Goal: Check status: Check status

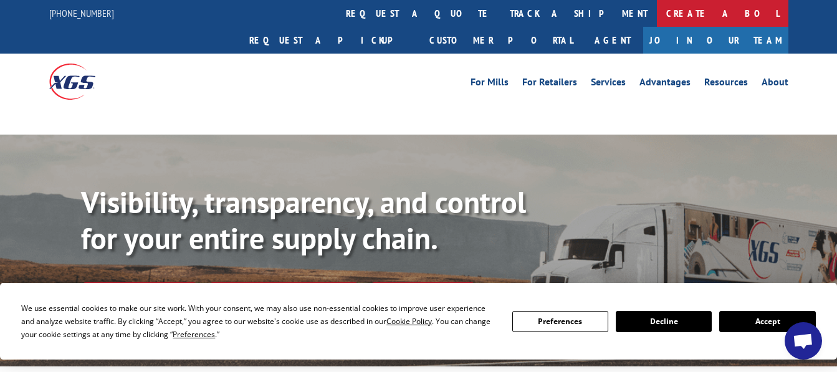
click at [657, 11] on link "Create a BOL" at bounding box center [722, 13] width 131 height 27
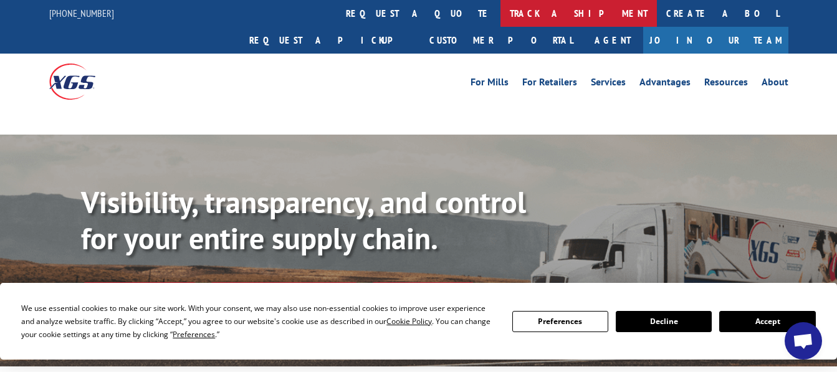
click at [500, 12] on link "track a shipment" at bounding box center [578, 13] width 156 height 27
click at [500, 11] on link "track a shipment" at bounding box center [578, 13] width 156 height 27
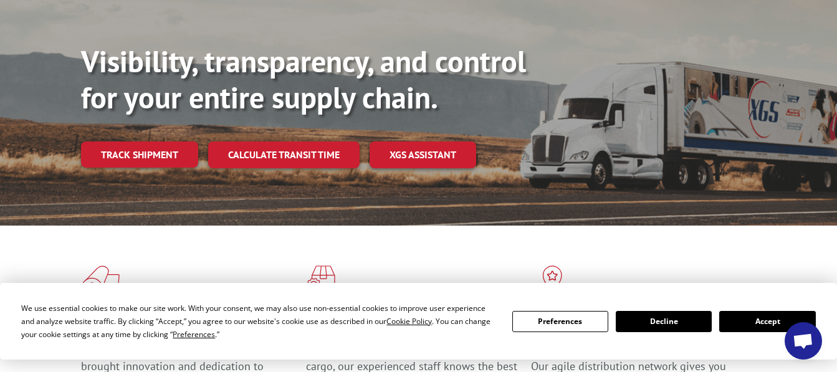
scroll to position [108, 0]
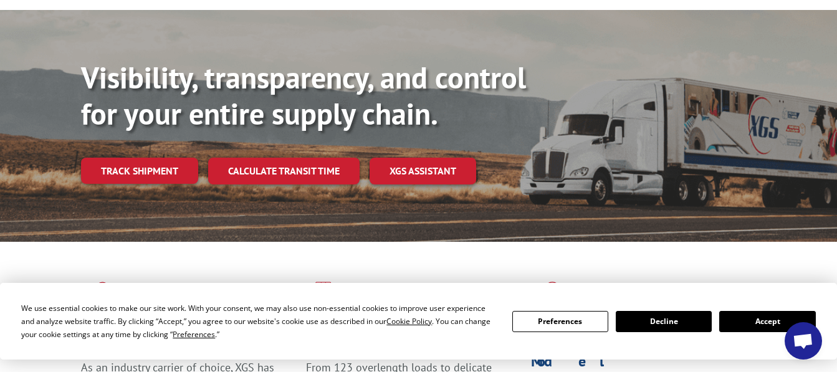
click at [743, 323] on button "Accept" at bounding box center [767, 321] width 96 height 21
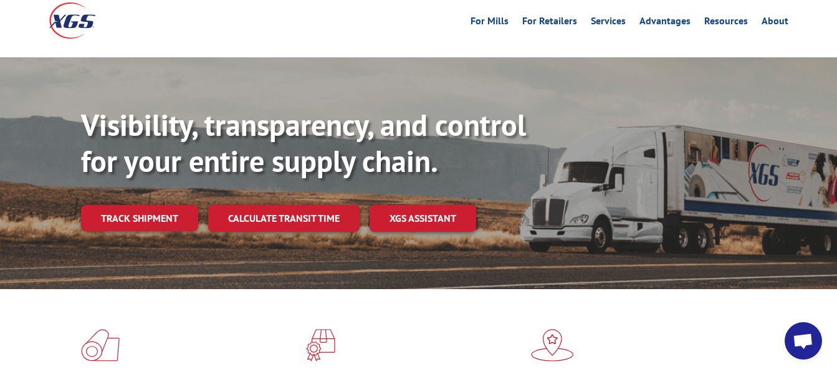
scroll to position [0, 0]
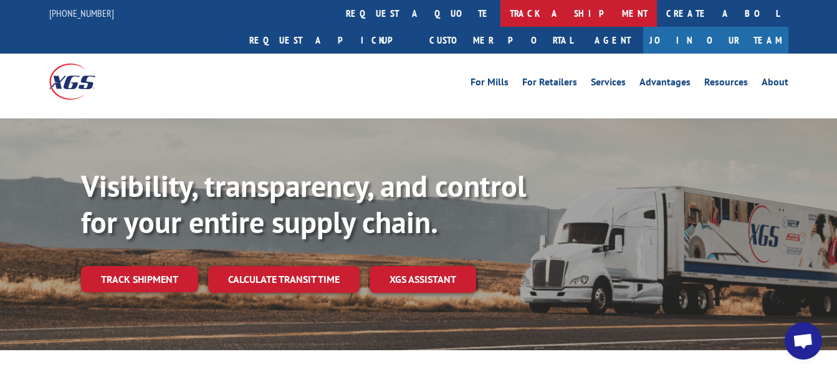
click at [500, 14] on link "track a shipment" at bounding box center [578, 13] width 156 height 27
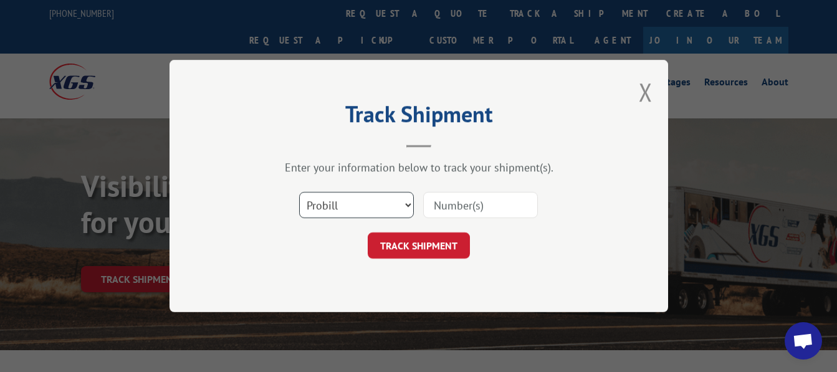
click at [410, 208] on select "Select category... Probill BOL PO" at bounding box center [356, 205] width 115 height 26
select select "bol"
click at [299, 192] on select "Select category... Probill BOL PO" at bounding box center [356, 205] width 115 height 26
click at [477, 211] on input at bounding box center [480, 205] width 115 height 26
paste input "54396893"
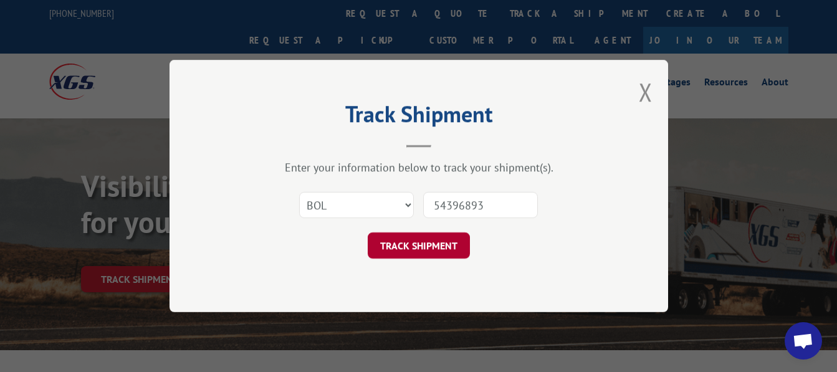
type input "54396893"
click at [440, 241] on button "TRACK SHIPMENT" at bounding box center [419, 245] width 102 height 26
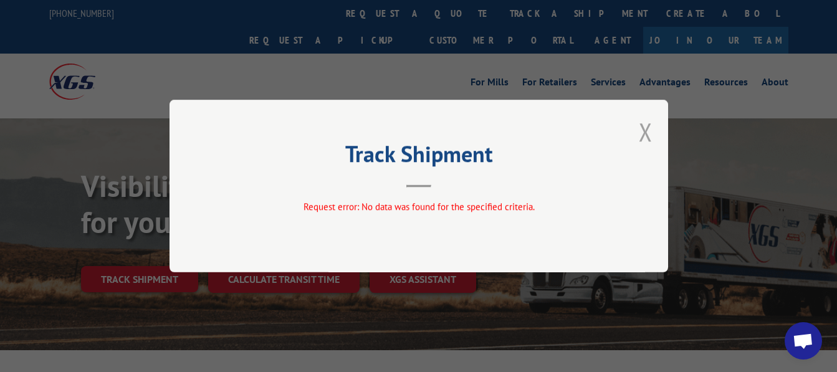
click at [647, 133] on button "Close modal" at bounding box center [646, 131] width 14 height 33
